Goal: Task Accomplishment & Management: Manage account settings

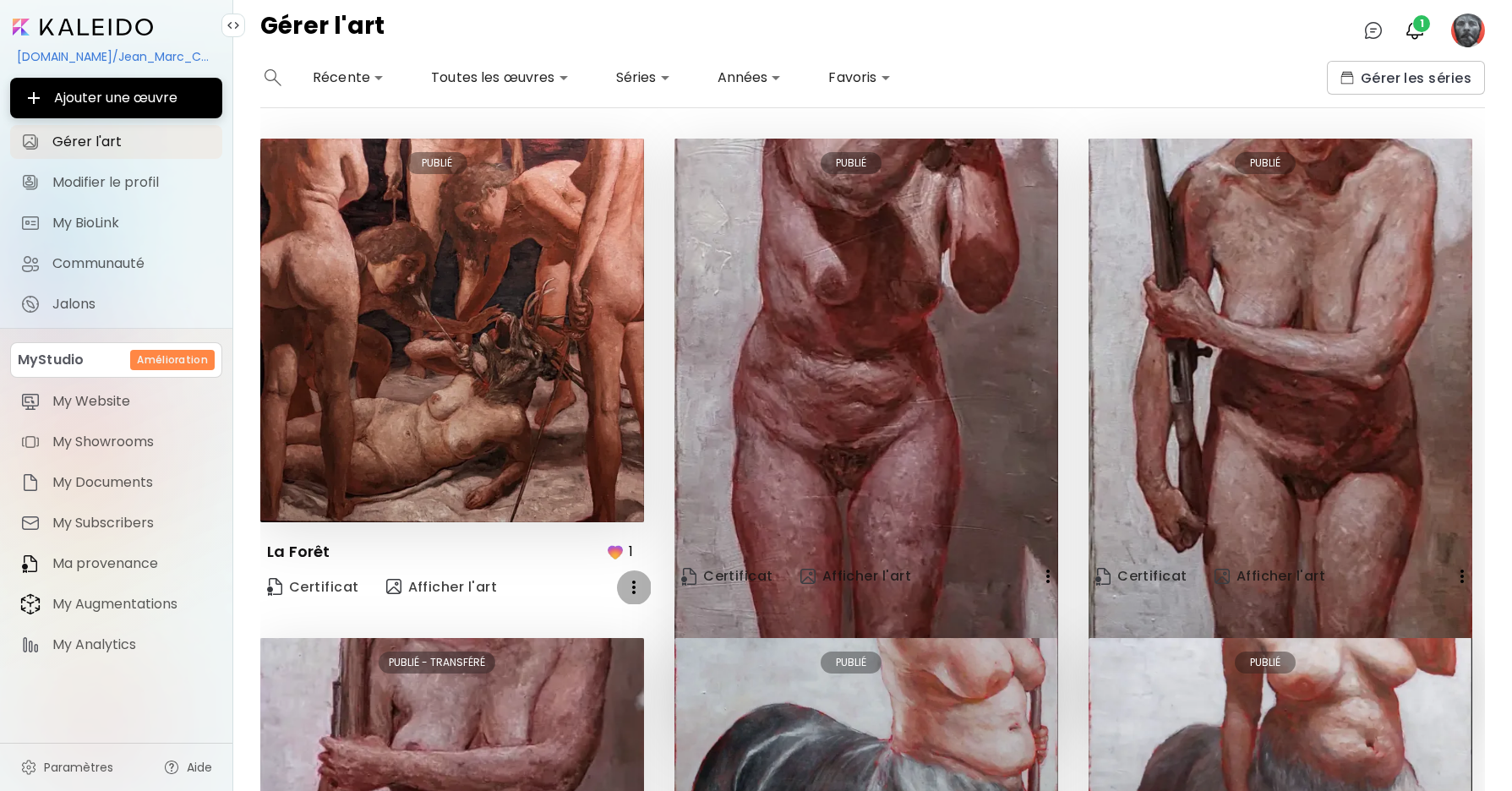
click at [634, 587] on icon "button" at bounding box center [634, 587] width 4 height 13
click at [555, 650] on li "Supprimer" at bounding box center [565, 651] width 210 height 30
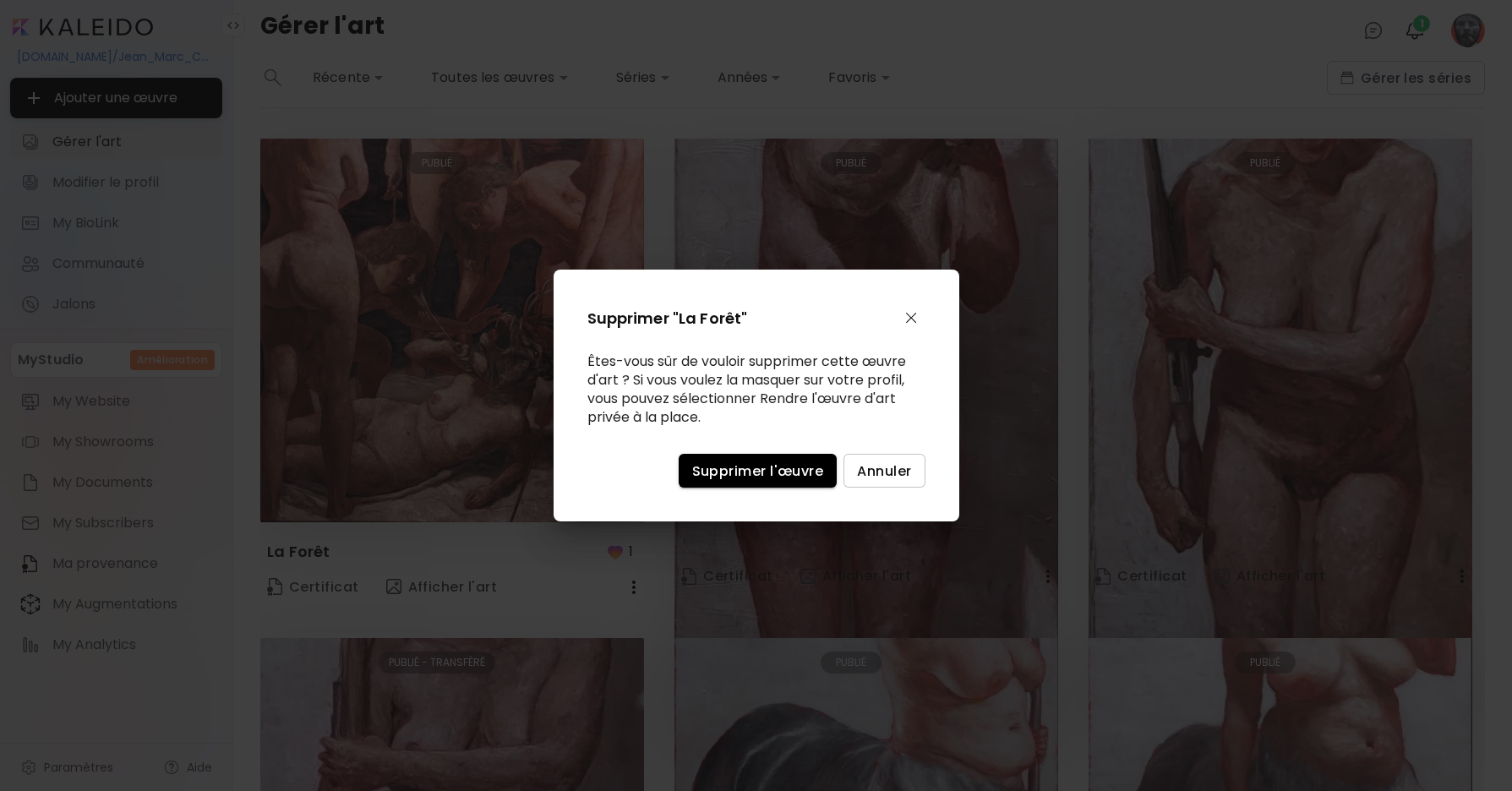
click at [743, 472] on span "Supprimer l'œuvre" at bounding box center [758, 472] width 132 height 18
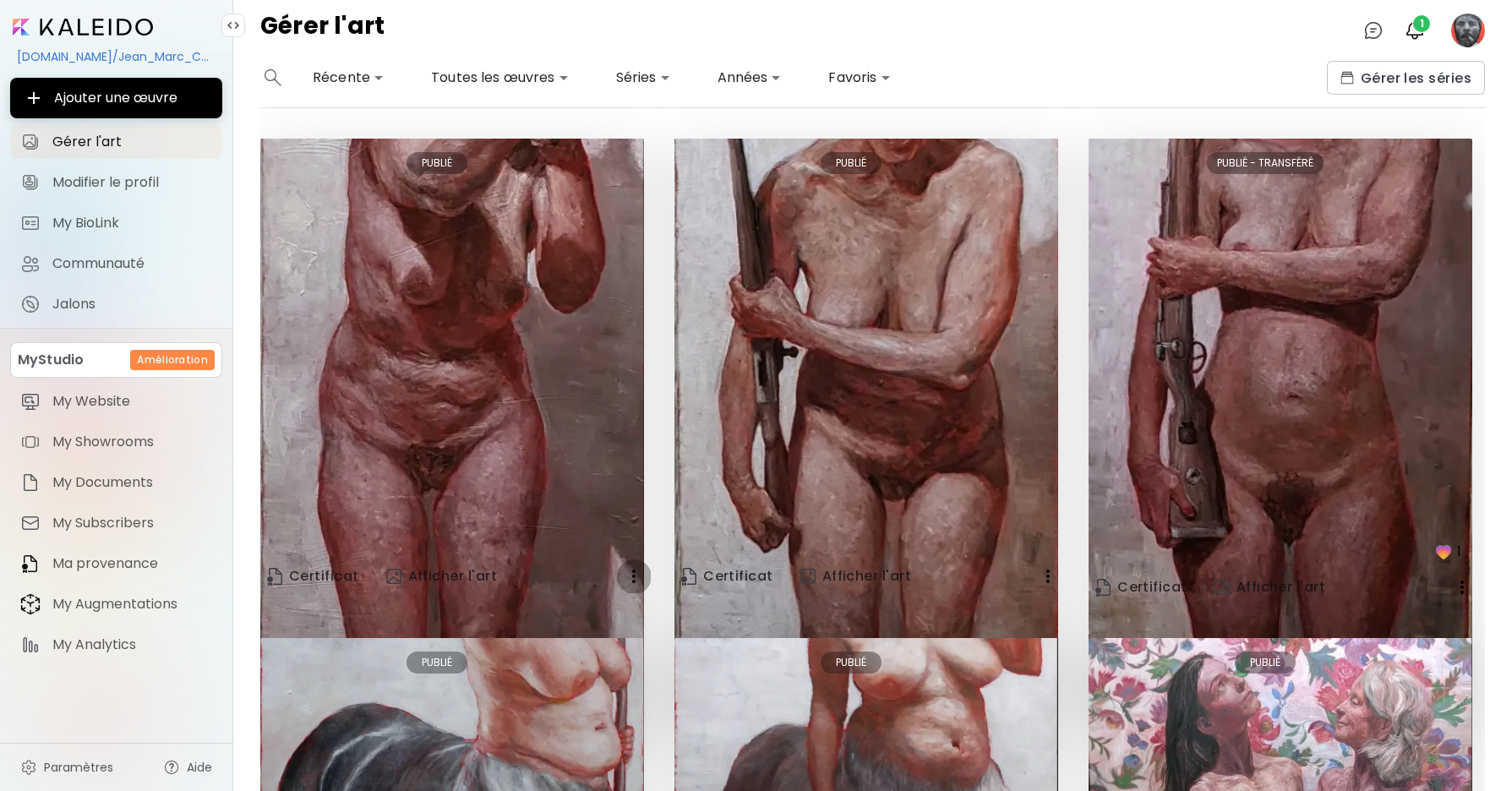
click at [633, 576] on icon "button" at bounding box center [633, 576] width 21 height 21
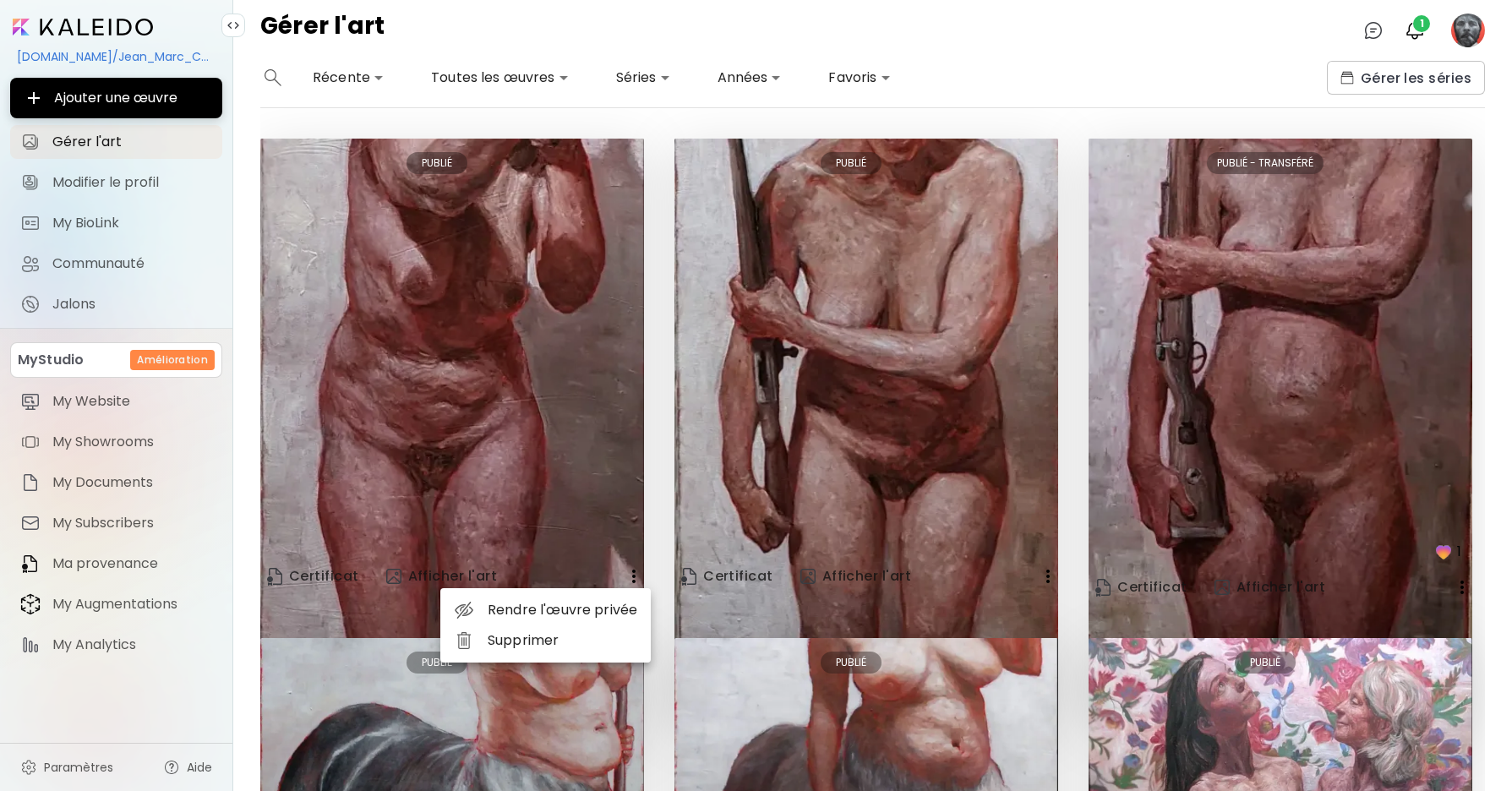
click at [532, 641] on li "Supprimer" at bounding box center [545, 641] width 210 height 30
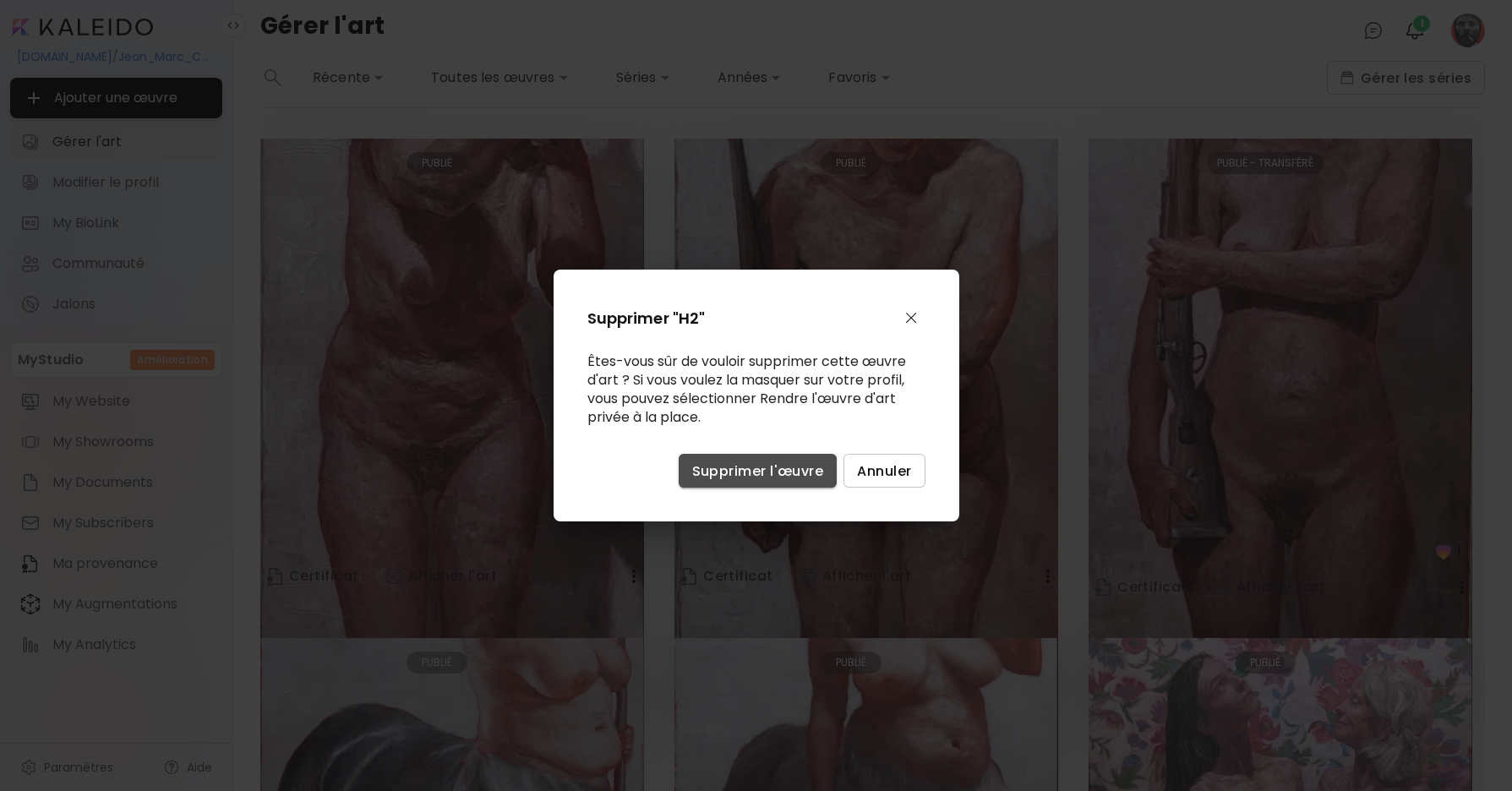
click at [731, 486] on button "Supprimer l'œuvre" at bounding box center [759, 471] width 159 height 34
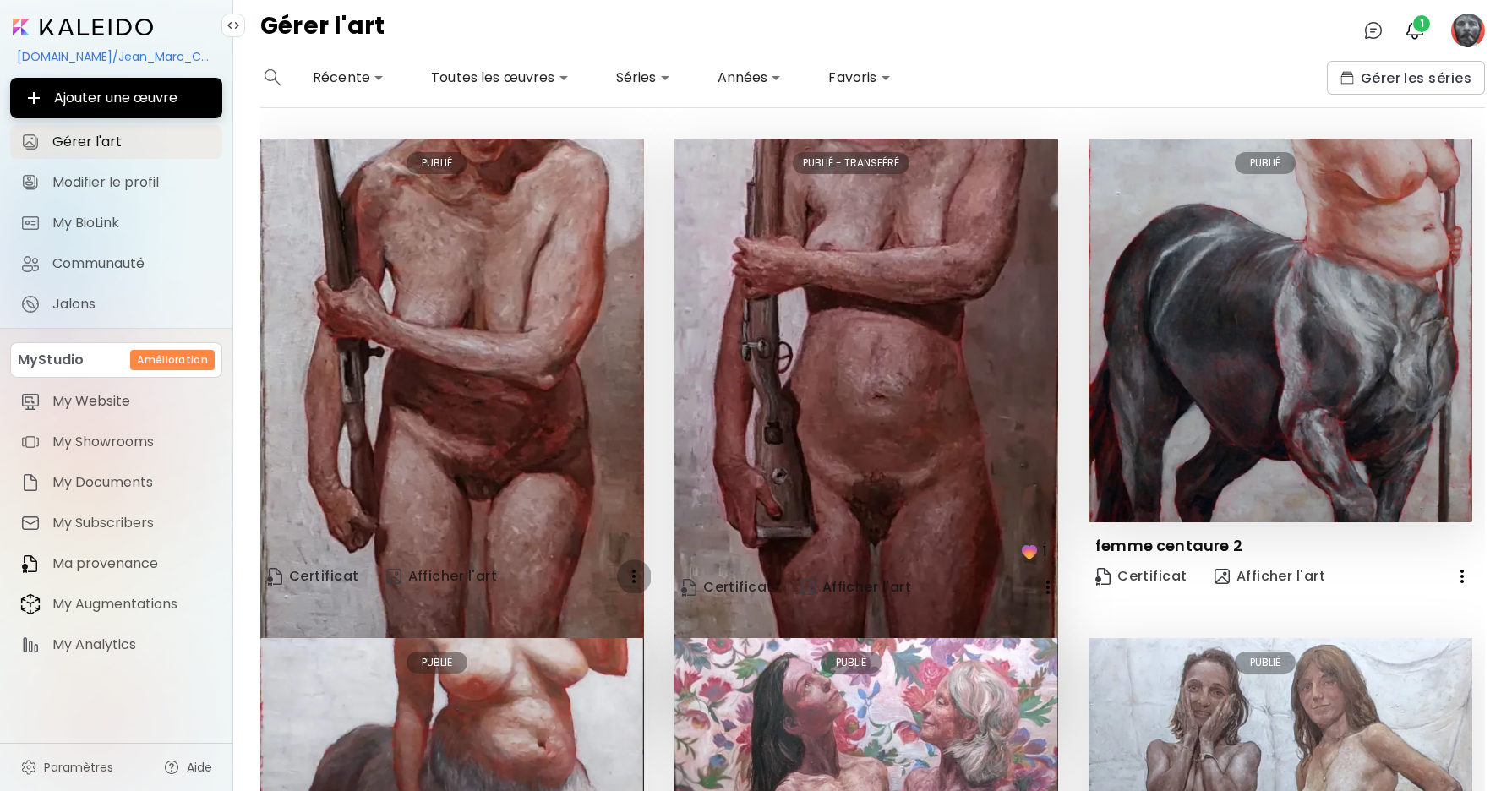
click at [636, 579] on icon "button" at bounding box center [633, 576] width 21 height 21
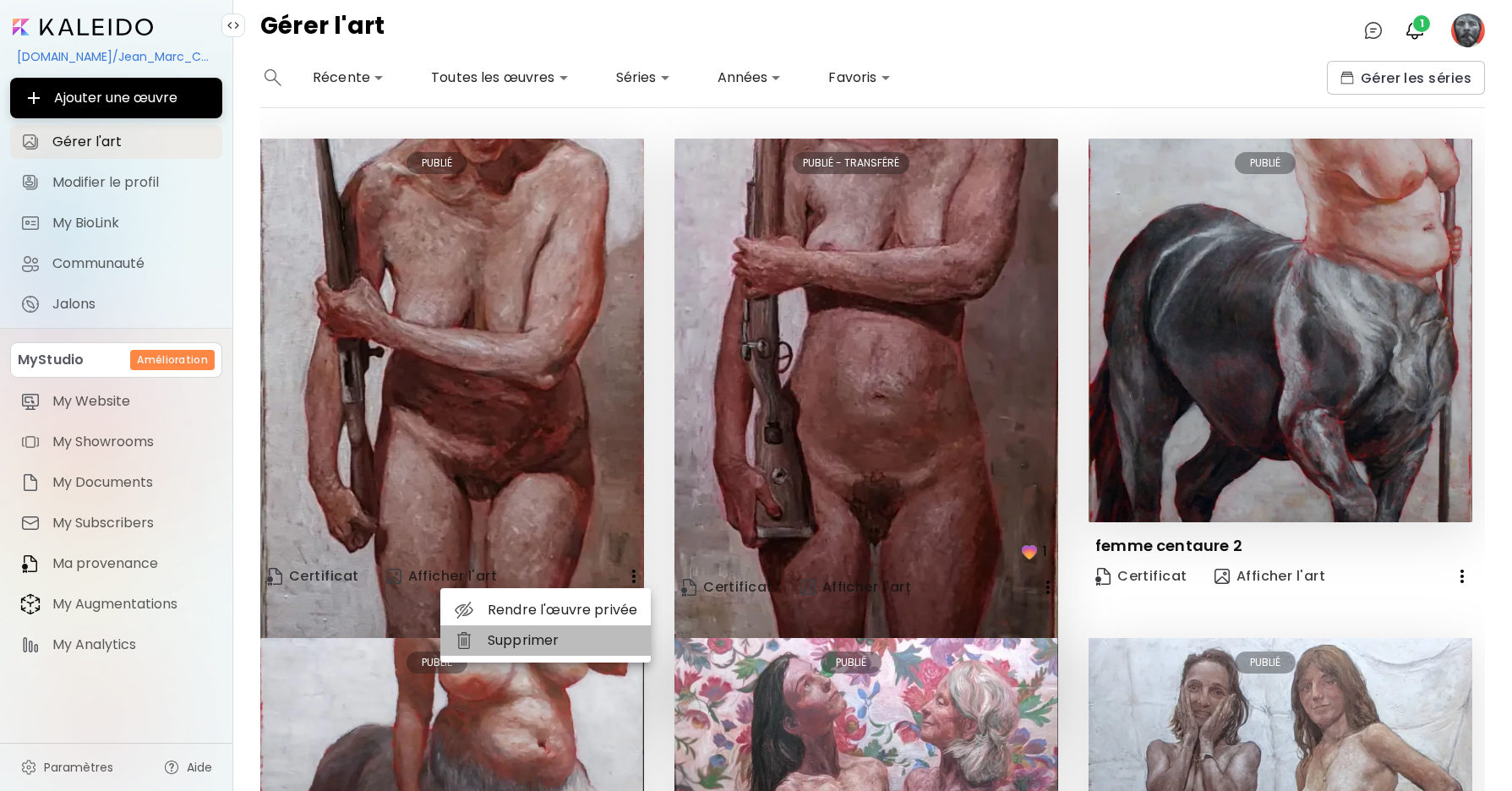
click at [543, 636] on li "Supprimer" at bounding box center [545, 641] width 210 height 30
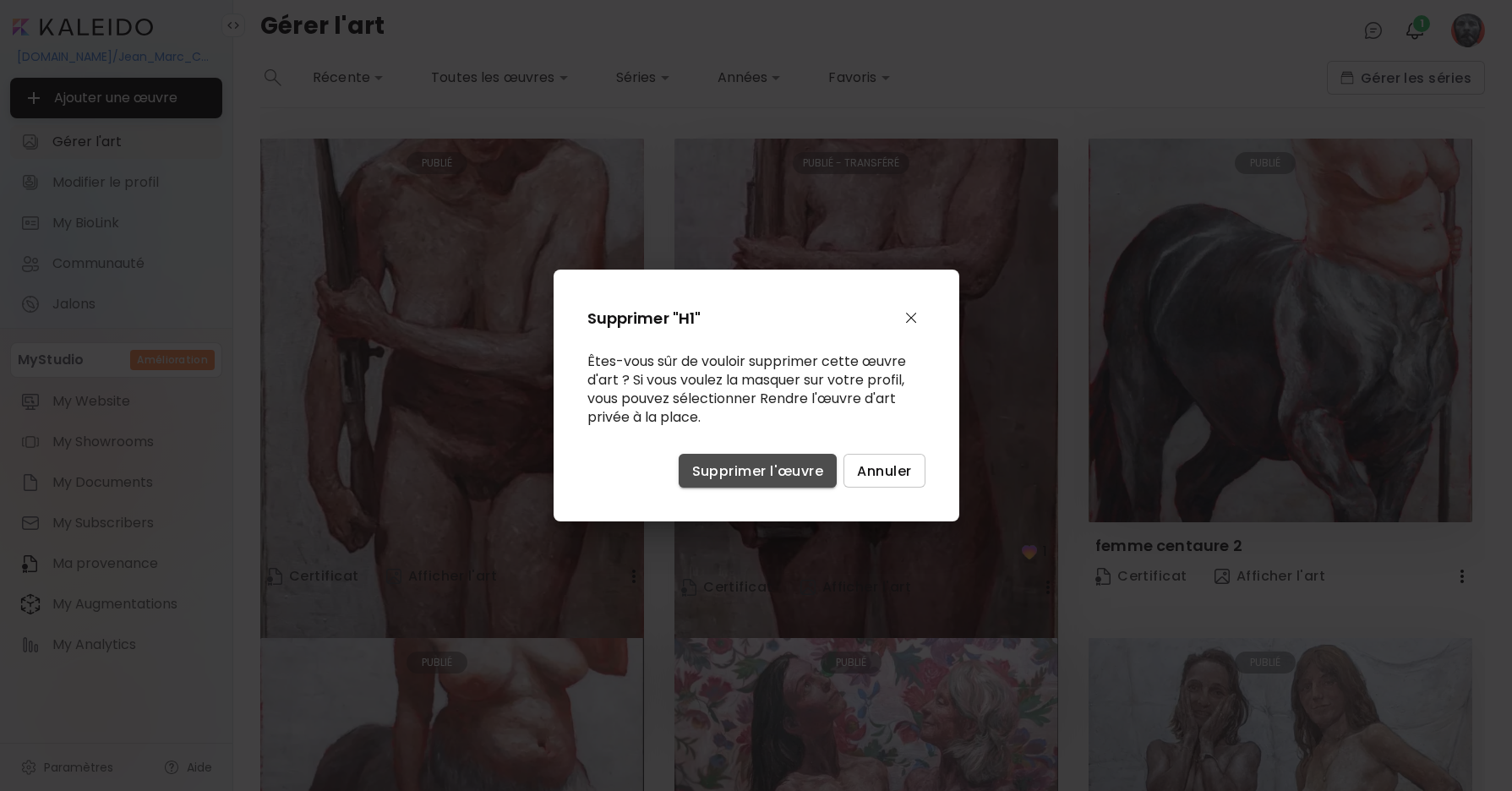
click at [779, 474] on span "Supprimer l'œuvre" at bounding box center [758, 472] width 132 height 18
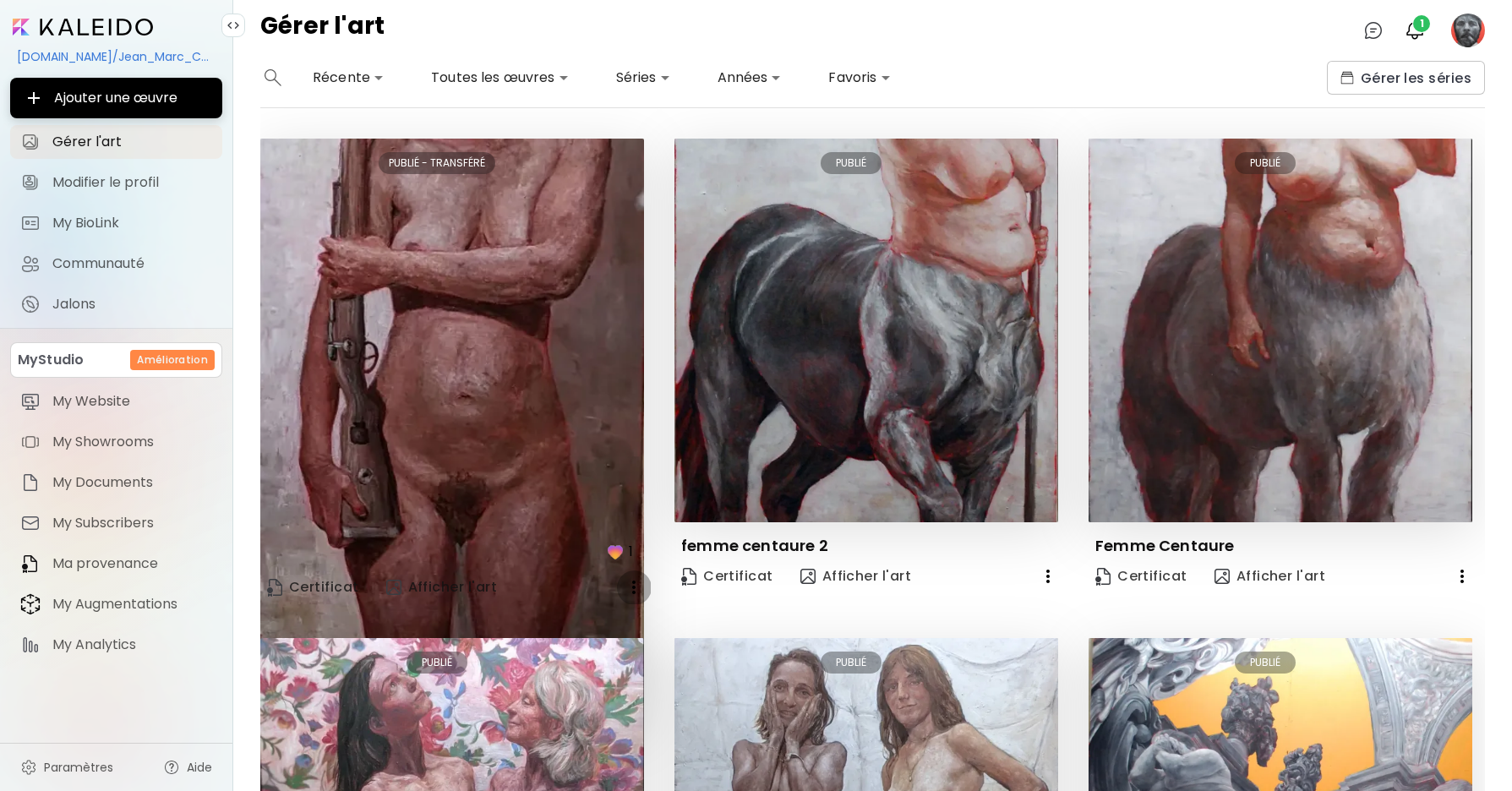
click at [633, 591] on icon "button" at bounding box center [634, 587] width 4 height 13
click at [629, 539] on div at bounding box center [756, 396] width 1512 height 791
click at [633, 583] on icon "button" at bounding box center [634, 587] width 4 height 13
click at [631, 579] on div at bounding box center [756, 396] width 1512 height 791
click at [627, 583] on icon "button" at bounding box center [633, 587] width 21 height 21
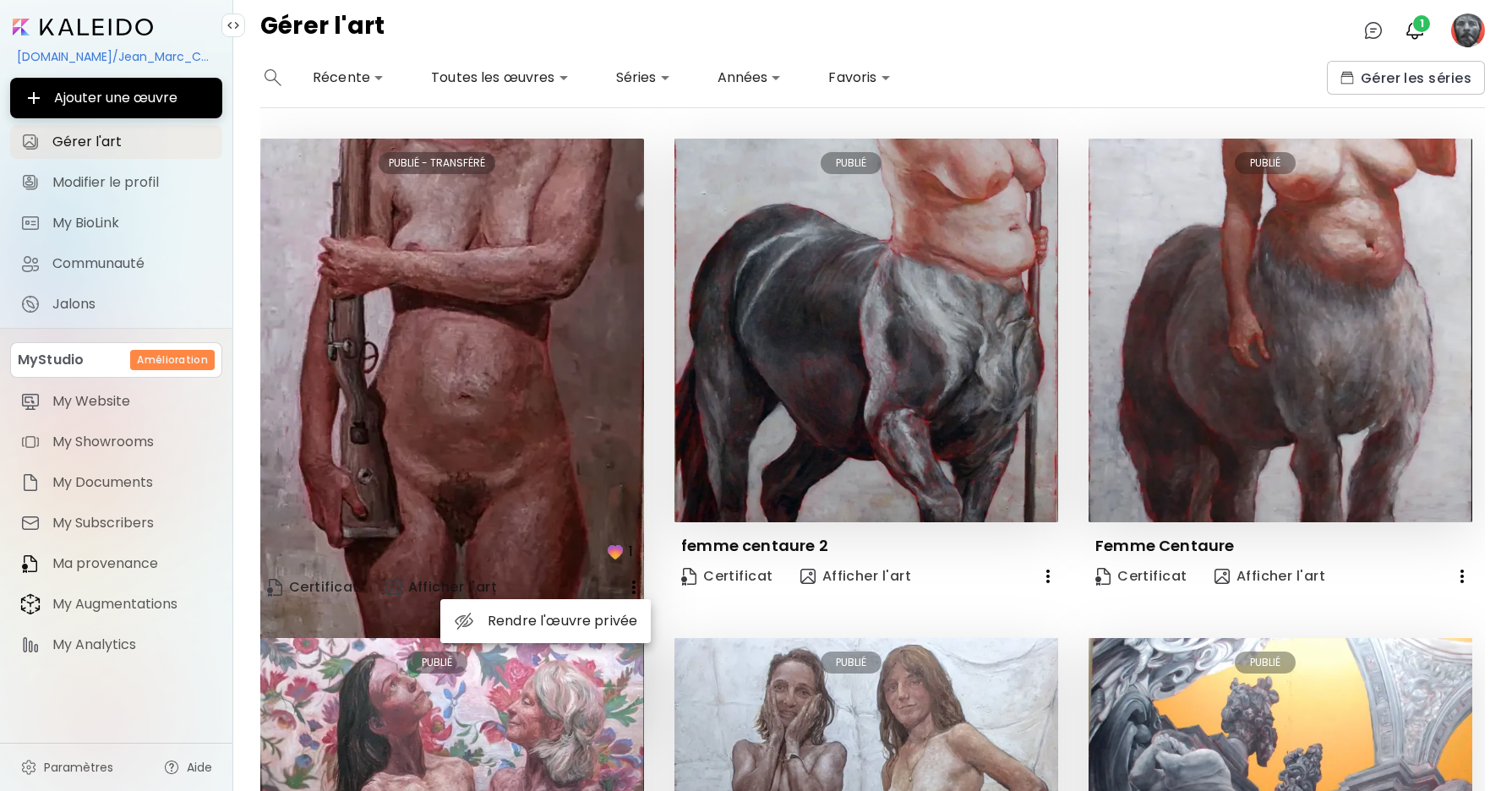
click at [1048, 578] on div at bounding box center [756, 396] width 1512 height 791
click at [1049, 578] on icon "button" at bounding box center [1048, 576] width 21 height 21
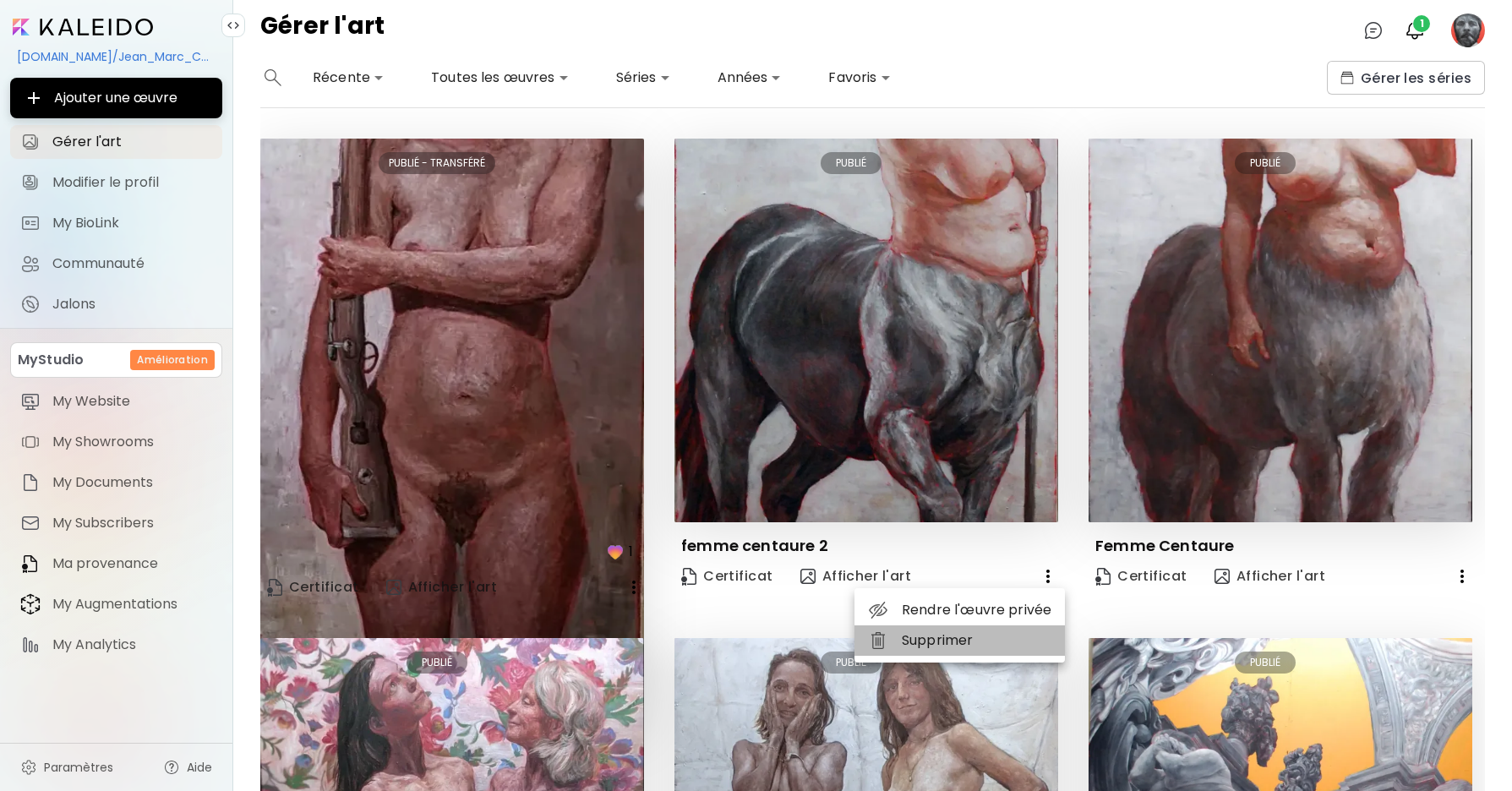
click at [966, 637] on li "Supprimer" at bounding box center [959, 641] width 210 height 30
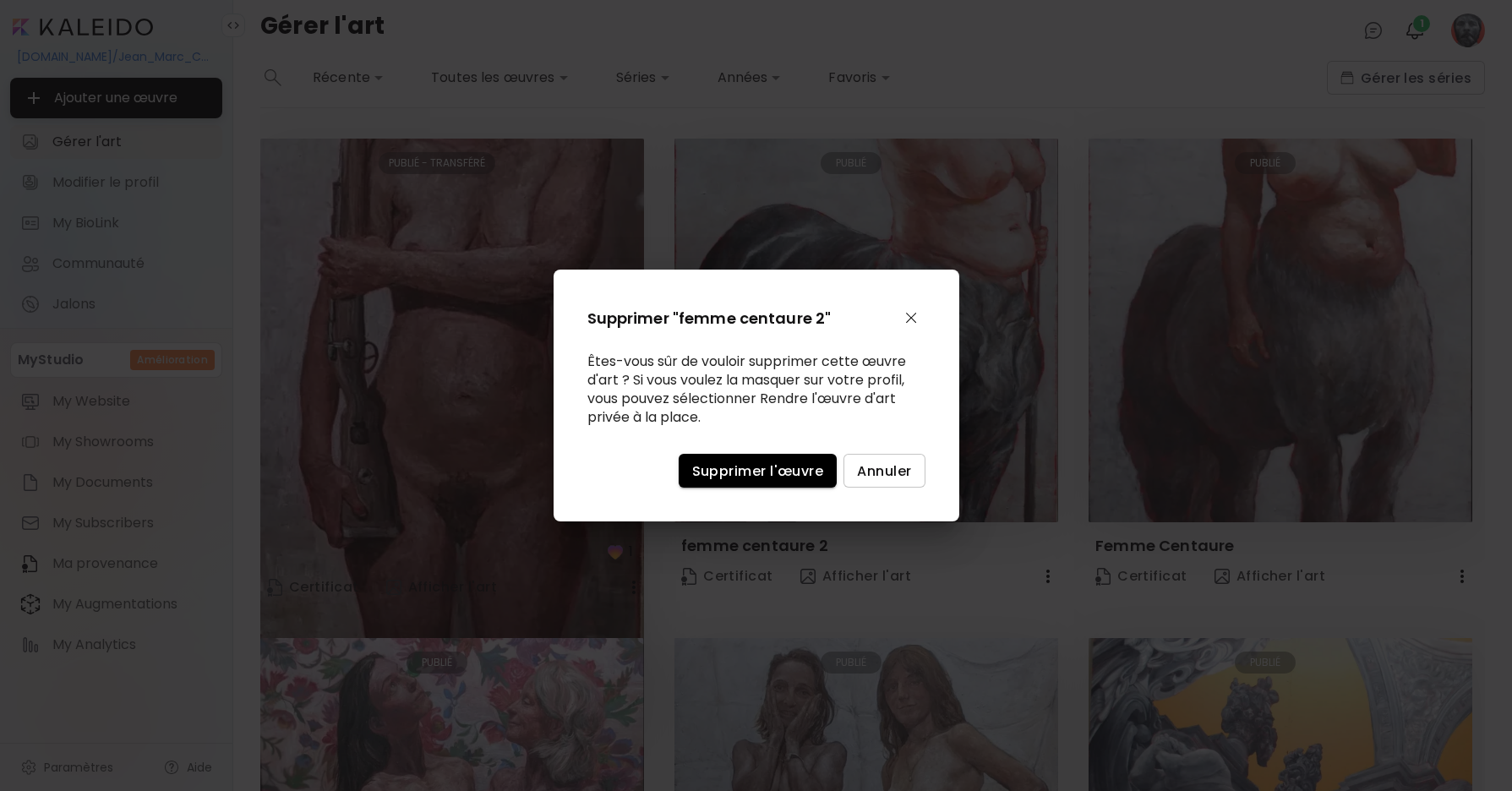
click at [766, 468] on span "Supprimer l'œuvre" at bounding box center [758, 472] width 132 height 18
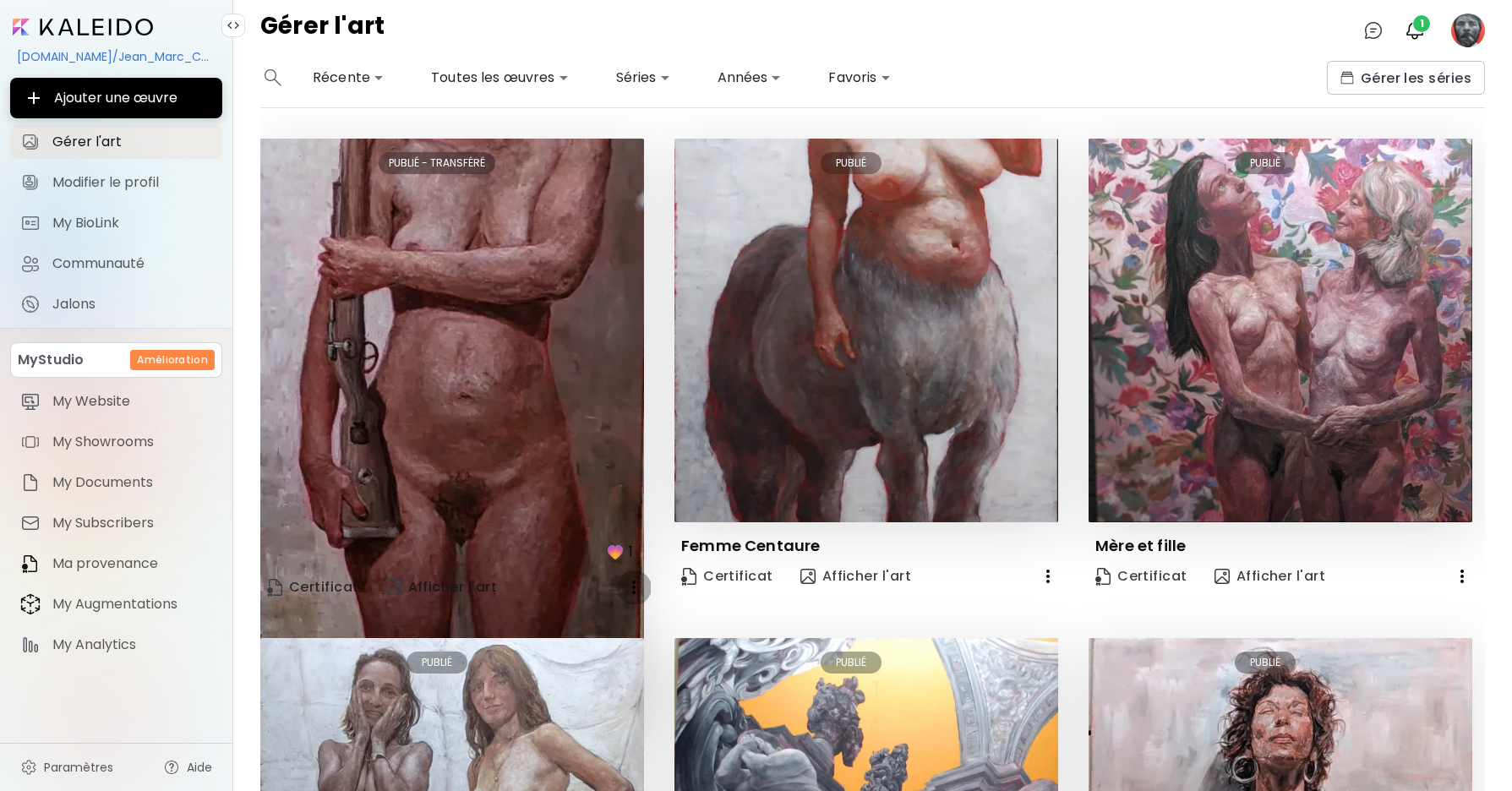
click at [629, 589] on icon "button" at bounding box center [633, 587] width 21 height 21
click at [624, 617] on li "Rendre l'œuvre privée" at bounding box center [545, 621] width 210 height 30
click at [1459, 572] on icon "button" at bounding box center [1462, 576] width 21 height 21
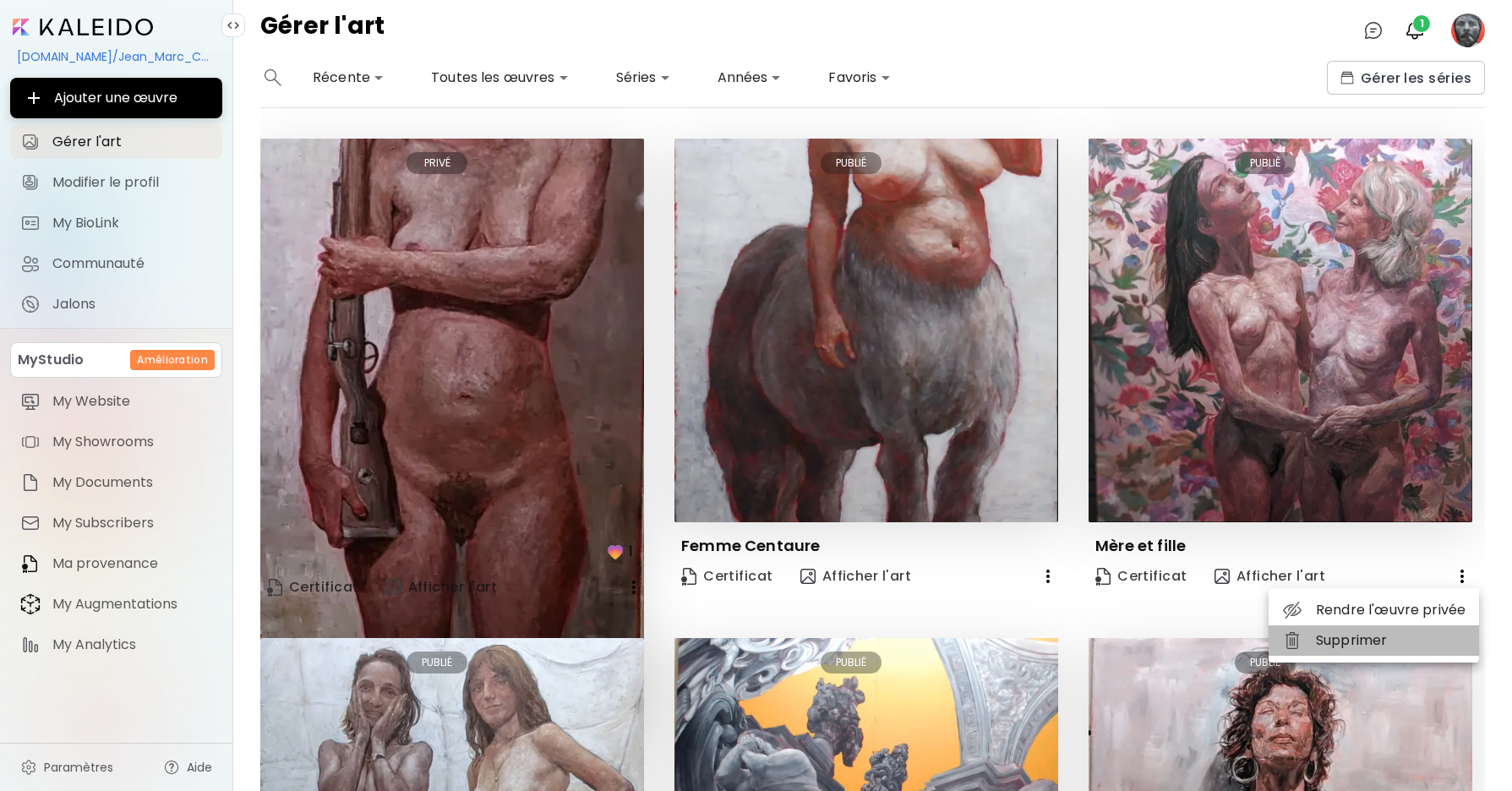
click at [1374, 639] on li "Supprimer" at bounding box center [1373, 641] width 210 height 30
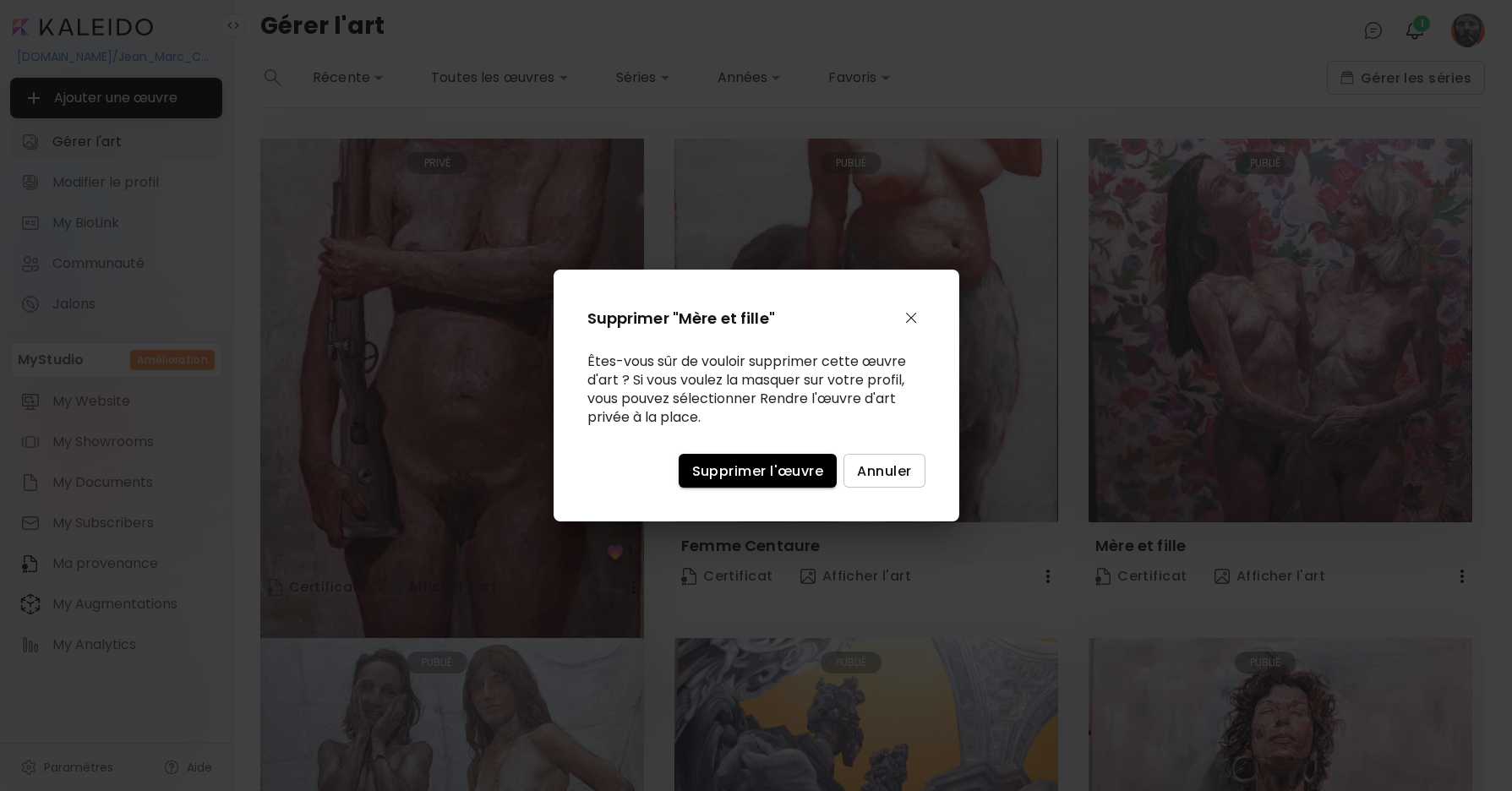
click at [783, 469] on span "Supprimer l'œuvre" at bounding box center [758, 472] width 132 height 18
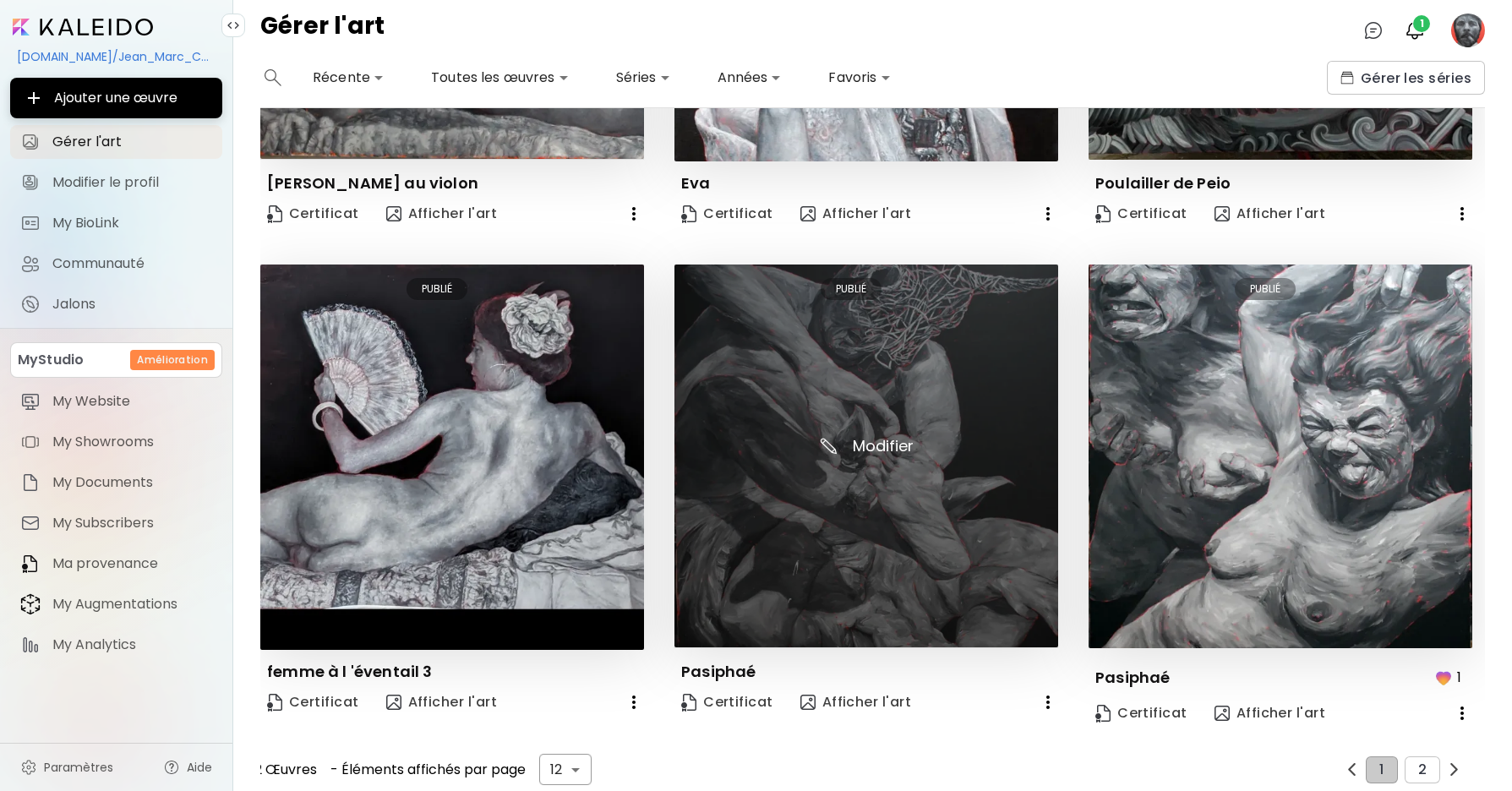
scroll to position [1365, 0]
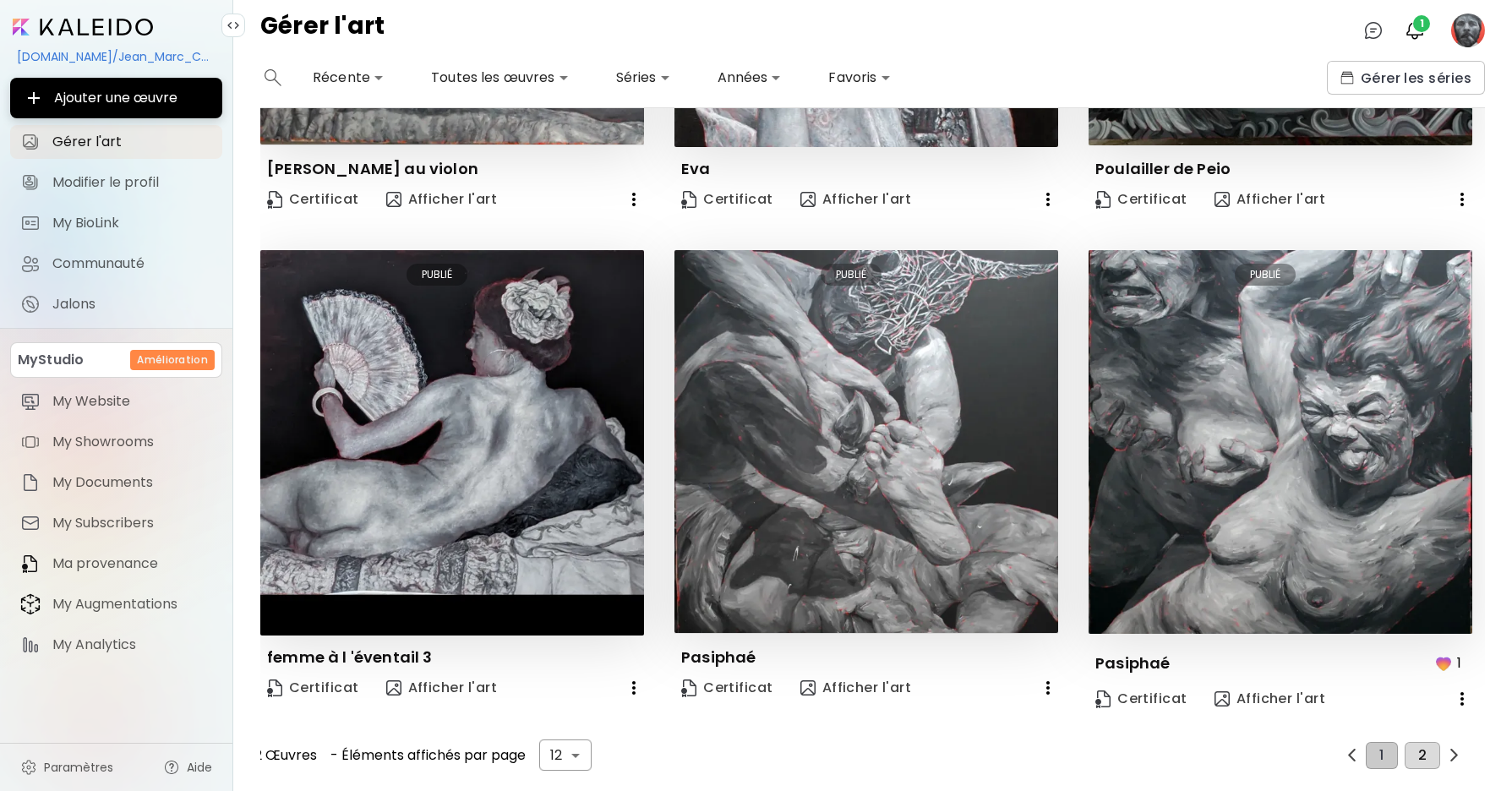
click at [1424, 758] on span "2" at bounding box center [1422, 755] width 8 height 15
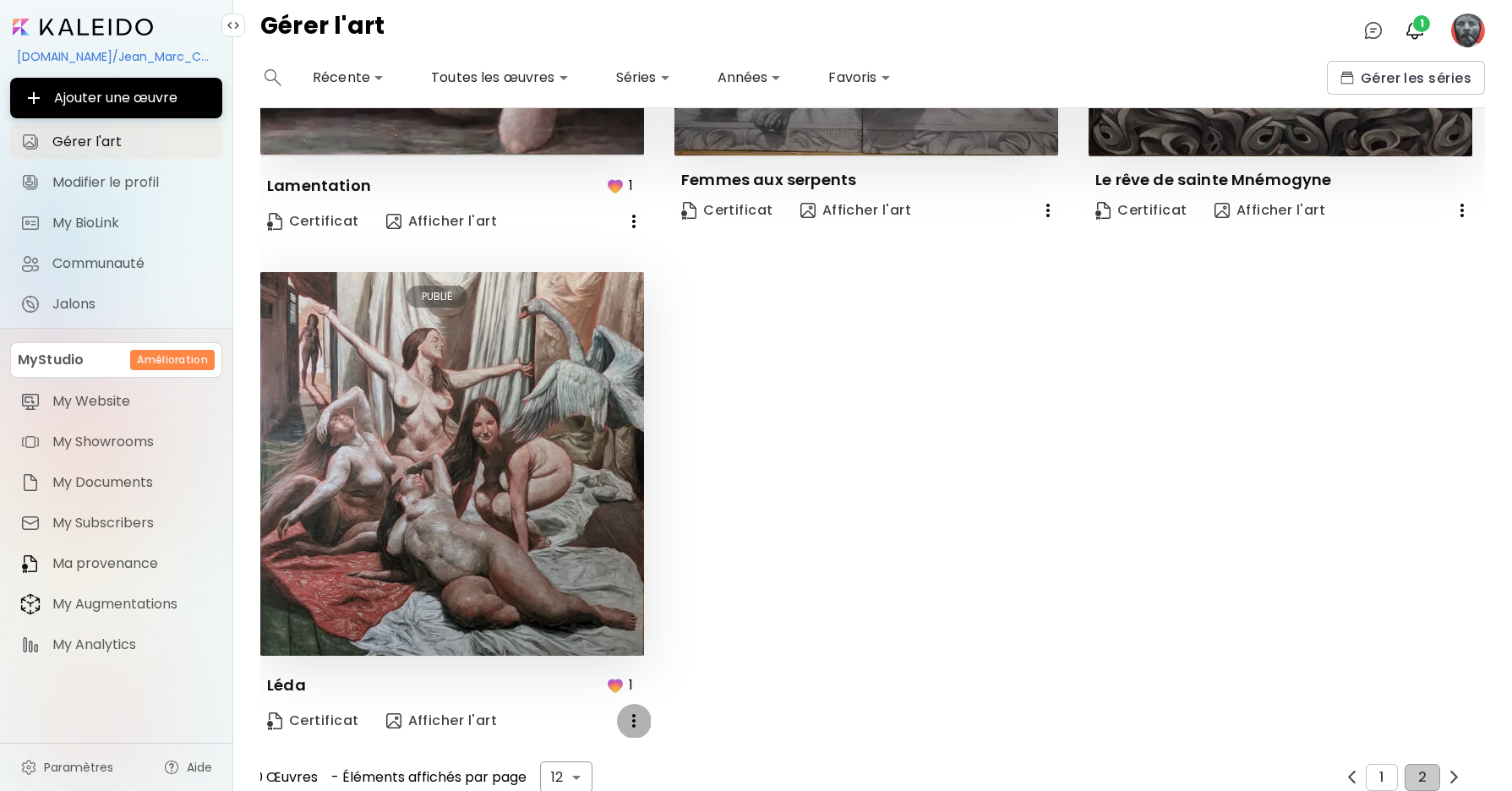
click at [635, 718] on icon "button" at bounding box center [633, 721] width 21 height 21
click at [550, 784] on li "Supprimer" at bounding box center [545, 786] width 210 height 30
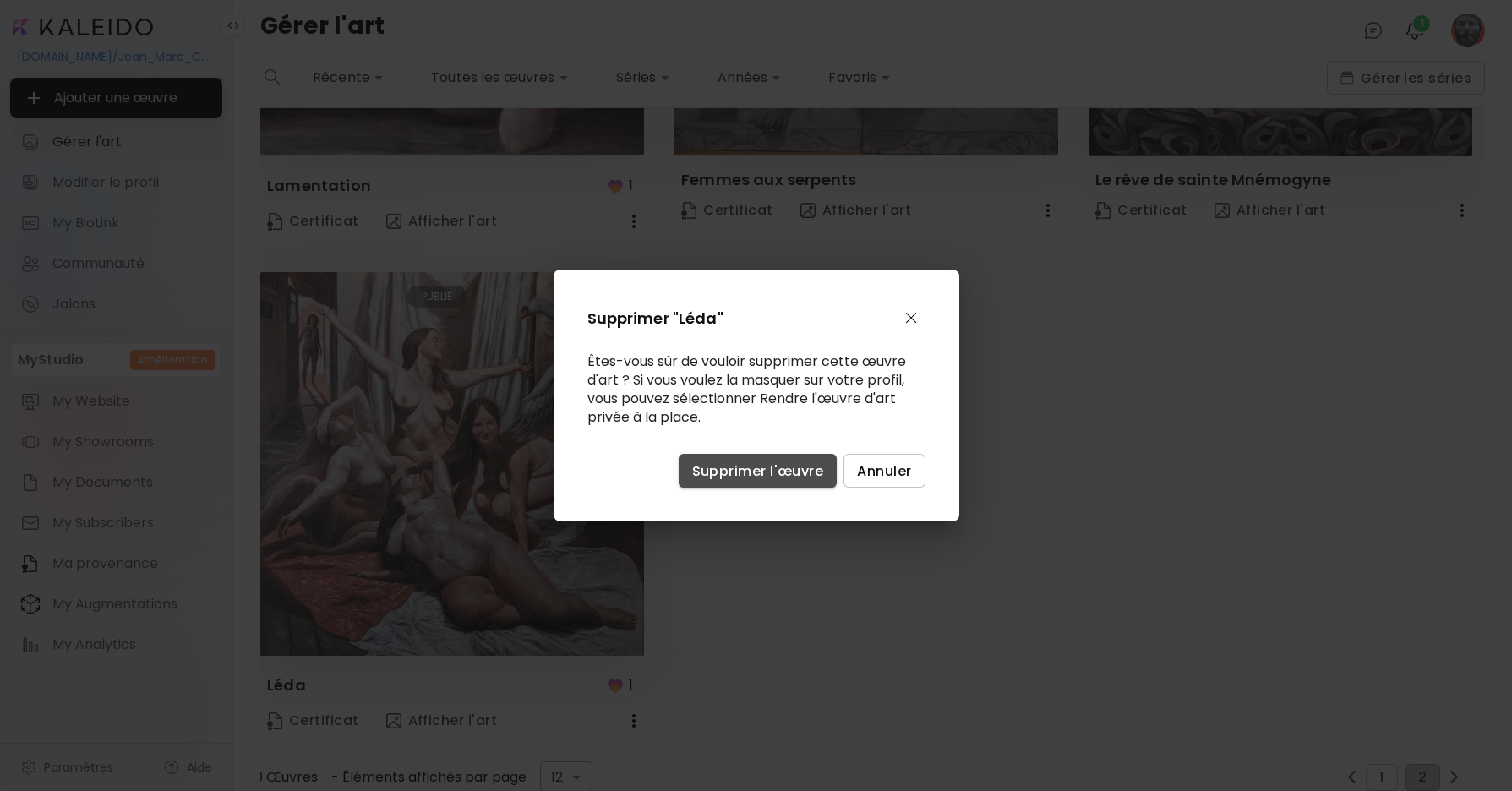
click at [801, 468] on span "Supprimer l'œuvre" at bounding box center [758, 472] width 132 height 18
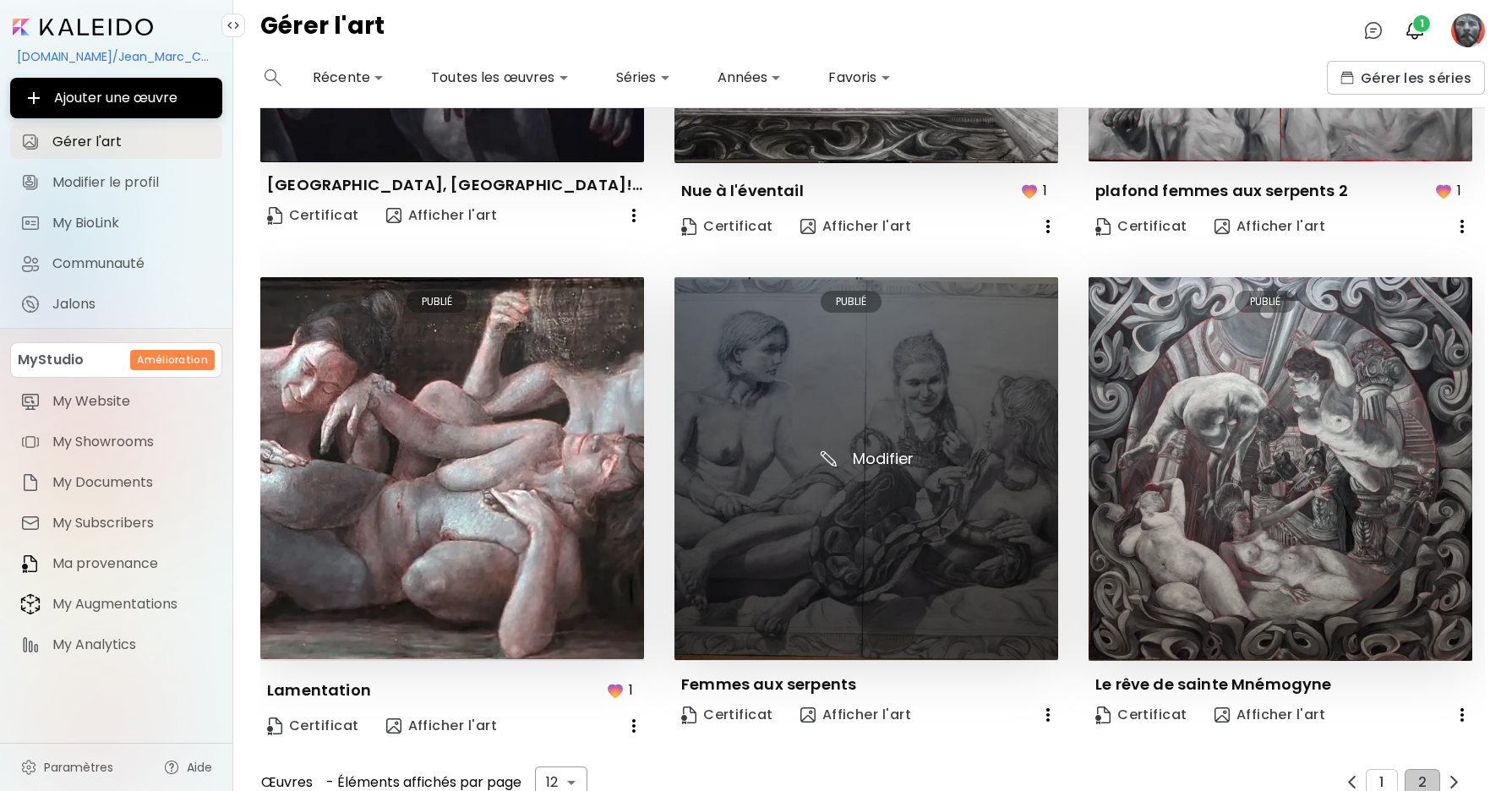
scroll to position [888, 0]
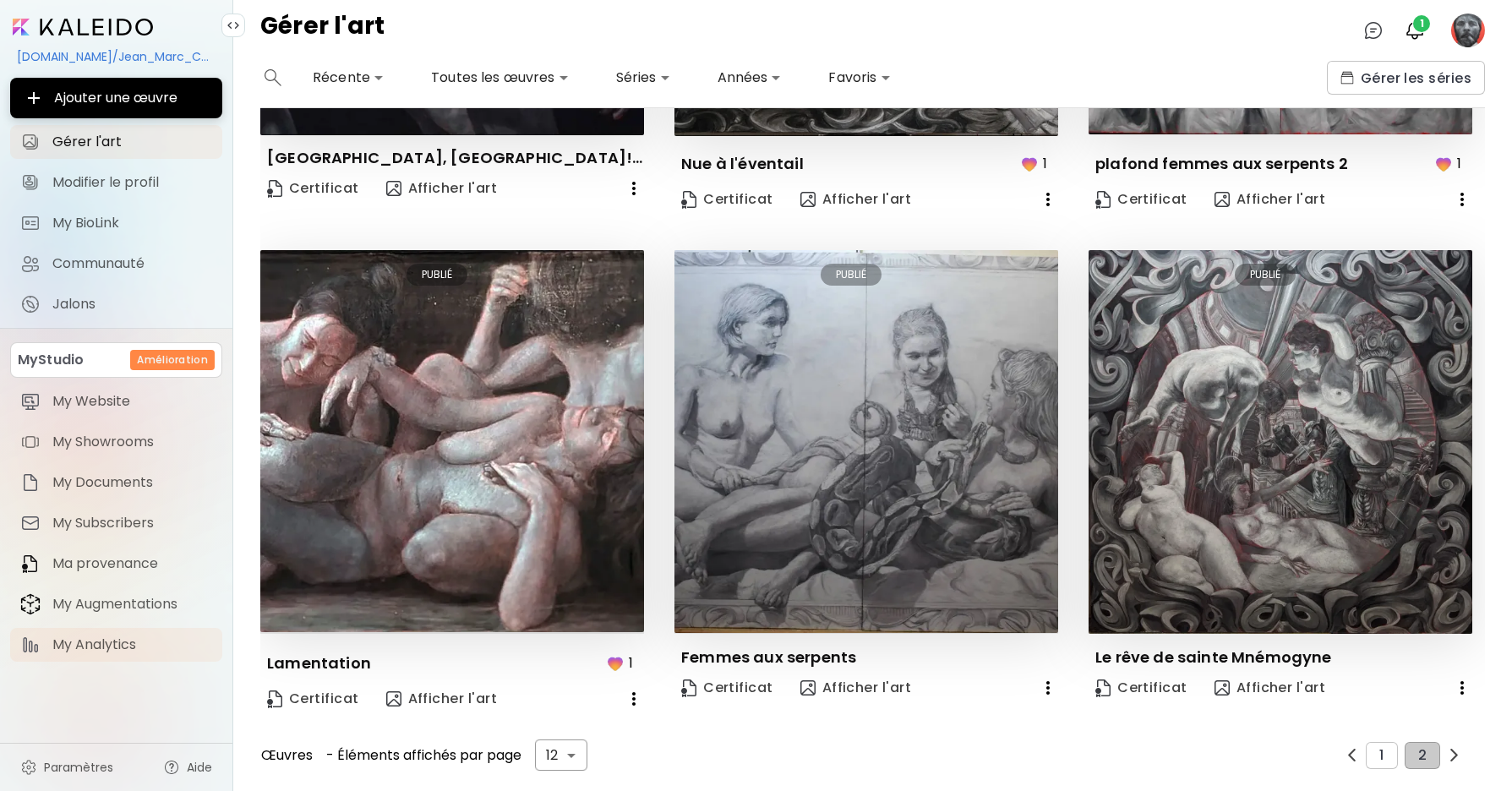
click at [86, 645] on span "My Analytics" at bounding box center [132, 644] width 160 height 17
